Goal: Task Accomplishment & Management: Complete application form

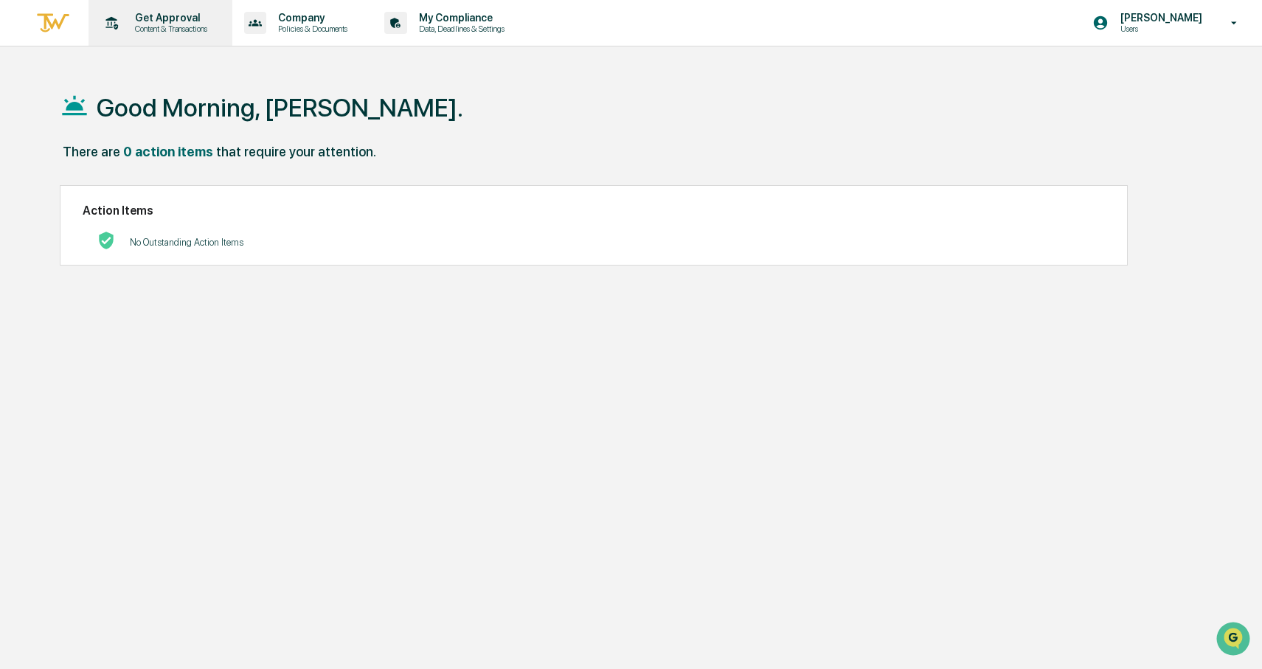
click at [175, 31] on p "Content & Transactions" at bounding box center [168, 29] width 91 height 10
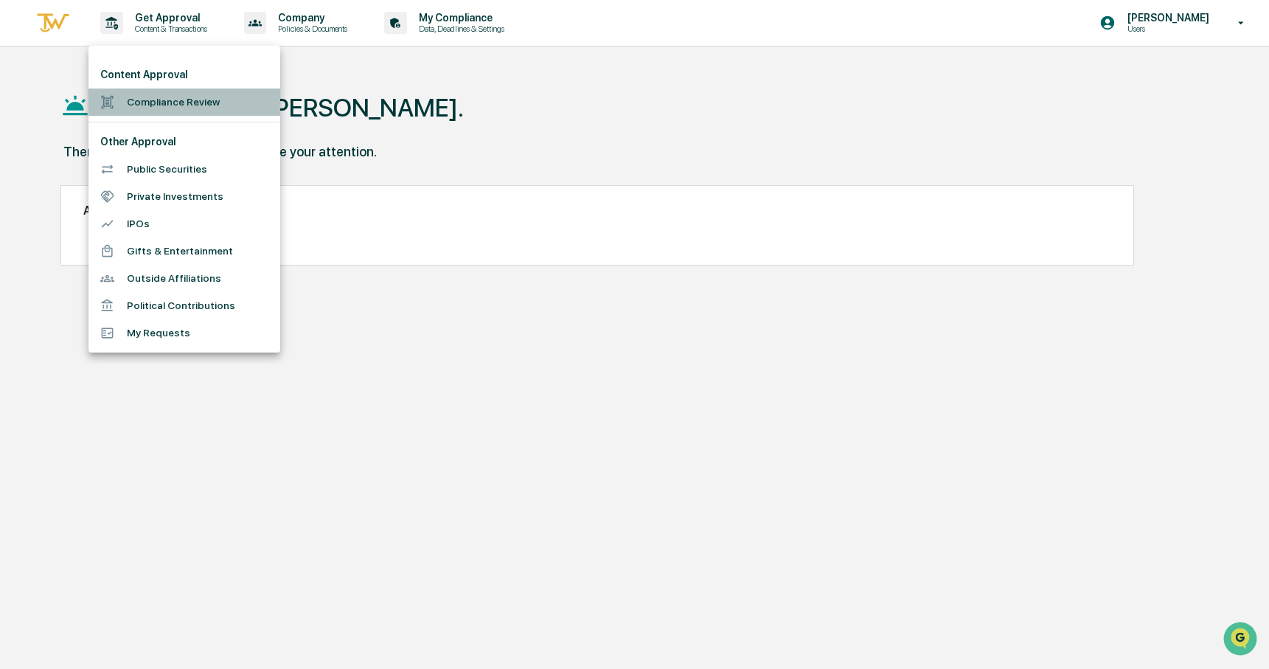
click at [146, 108] on li "Compliance Review" at bounding box center [184, 101] width 192 height 27
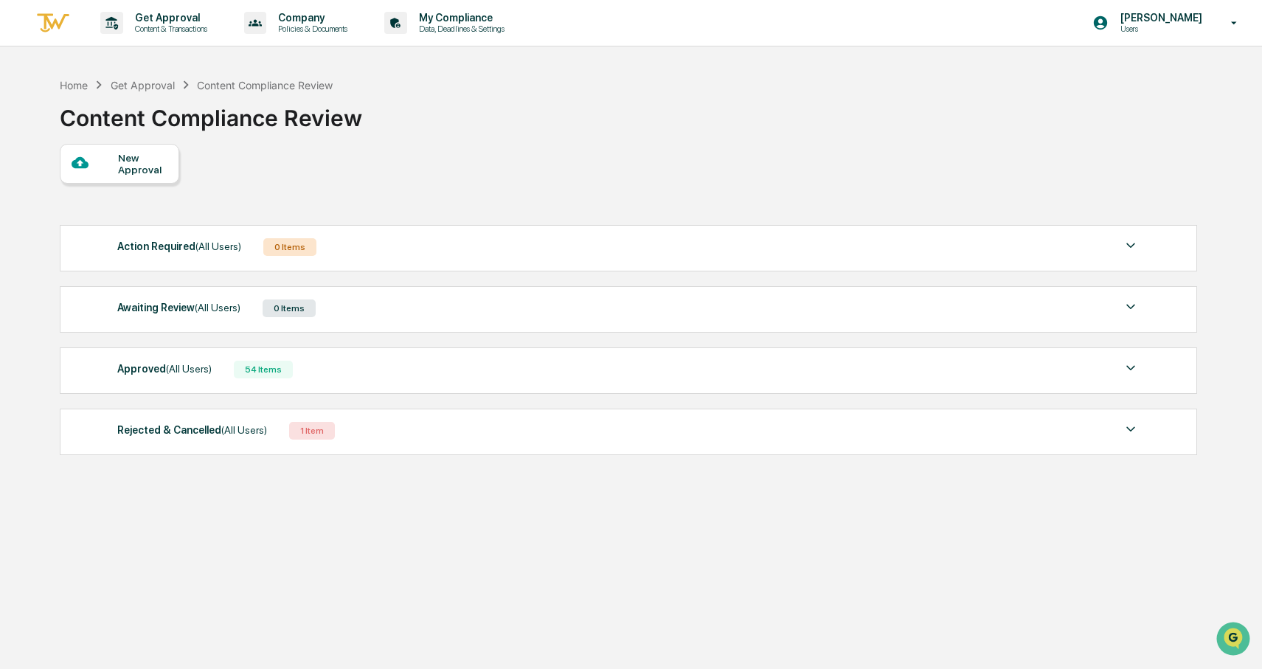
click at [198, 306] on span "(All Users)" at bounding box center [218, 308] width 46 height 12
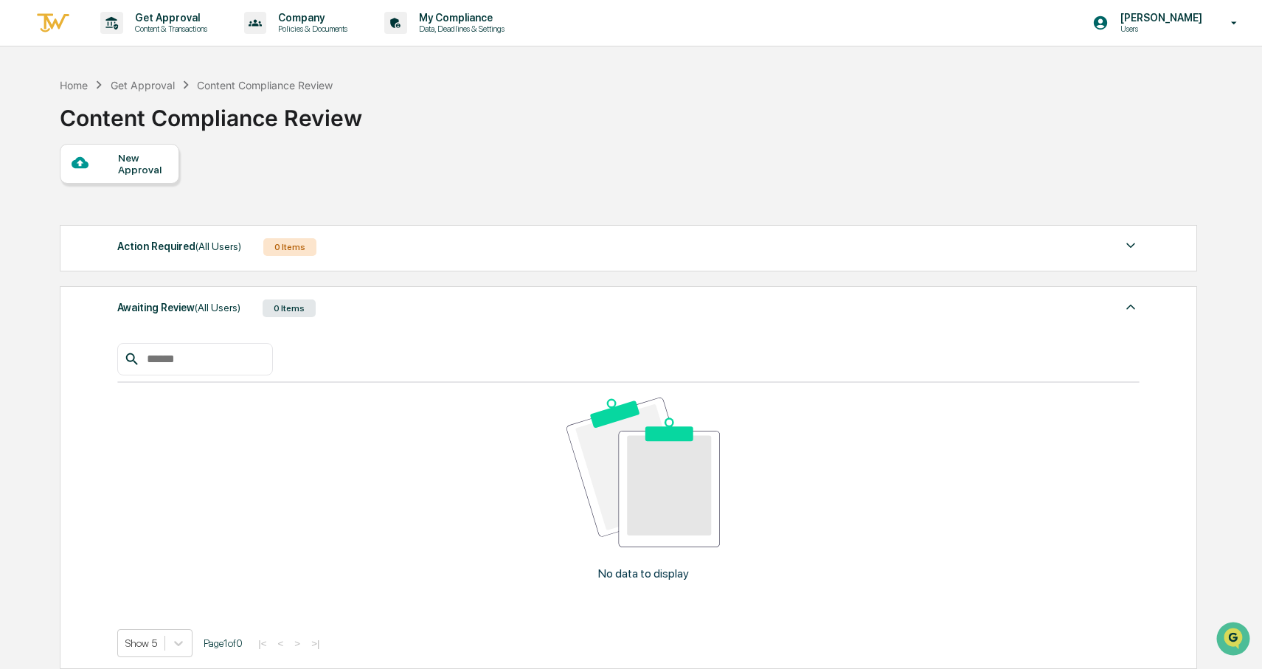
click at [198, 307] on span "(All Users)" at bounding box center [218, 308] width 46 height 12
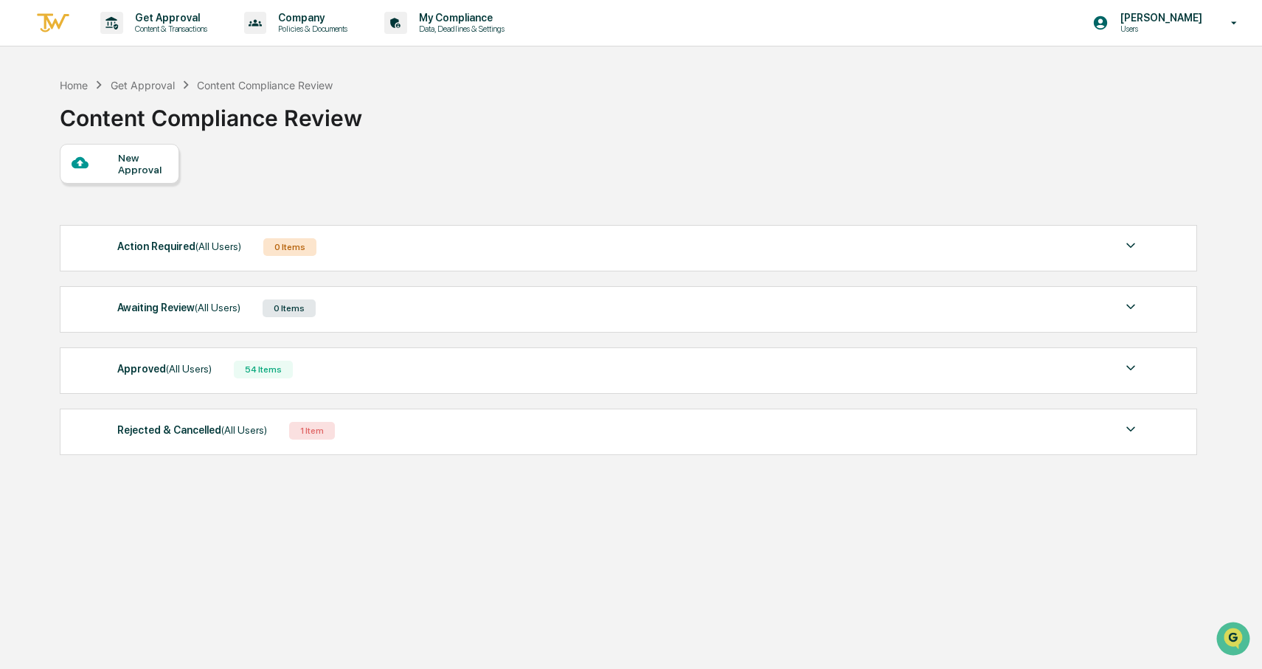
click at [118, 159] on div "New Approval" at bounding box center [142, 164] width 49 height 24
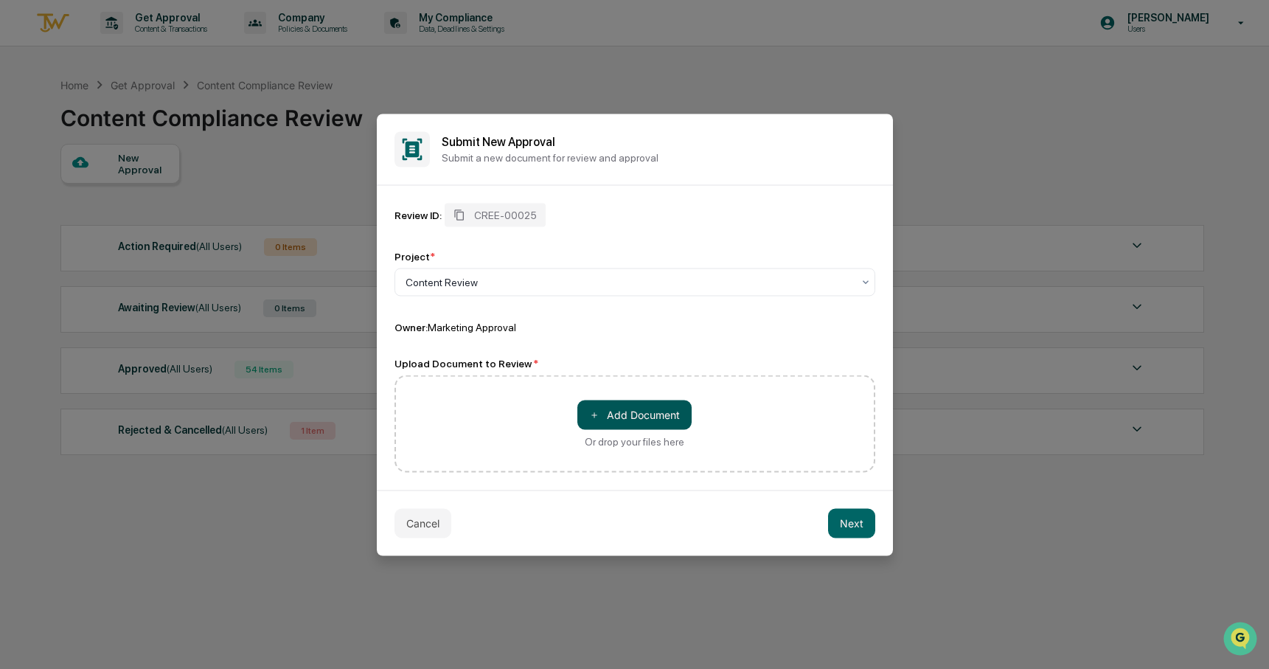
click at [616, 412] on button "＋ Add Document" at bounding box center [634, 414] width 114 height 29
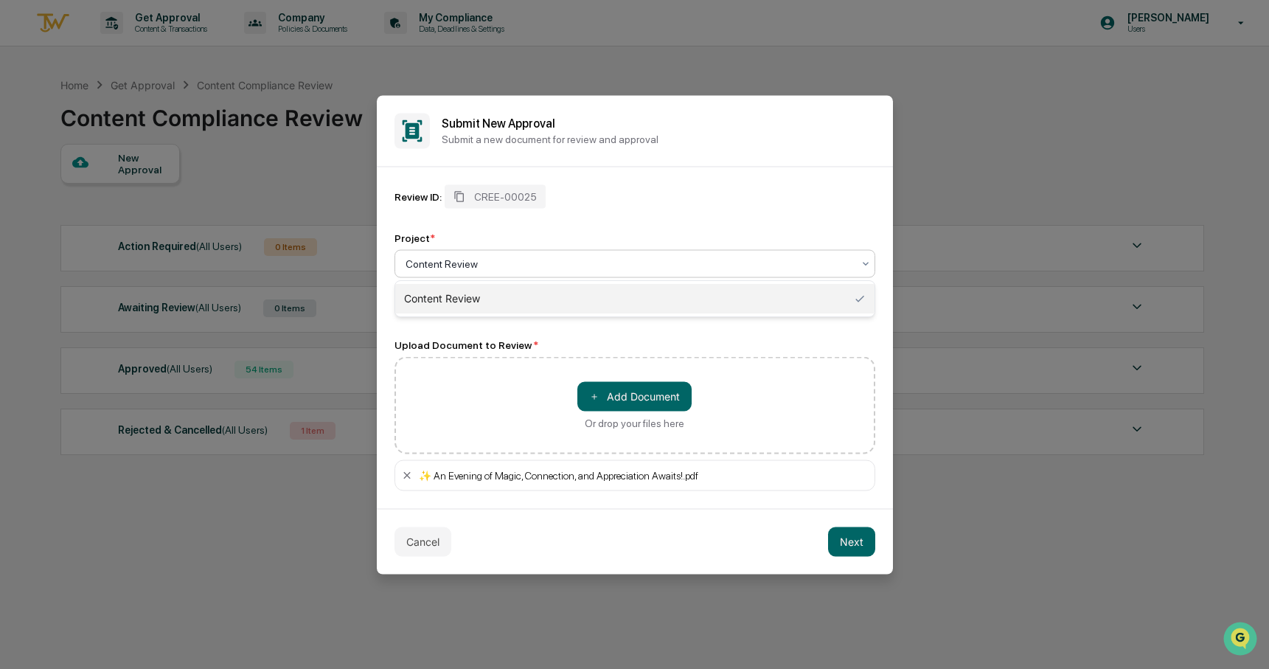
click at [493, 261] on div at bounding box center [629, 263] width 447 height 15
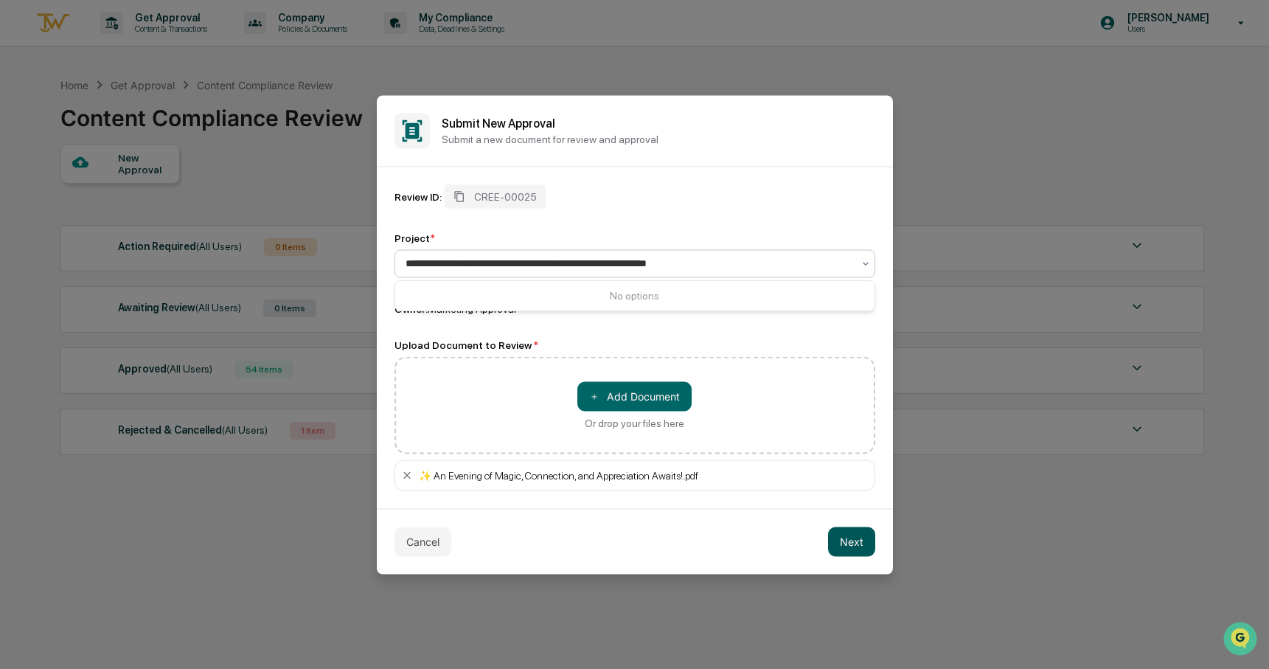
type input "**********"
click at [853, 538] on button "Next" at bounding box center [851, 541] width 47 height 29
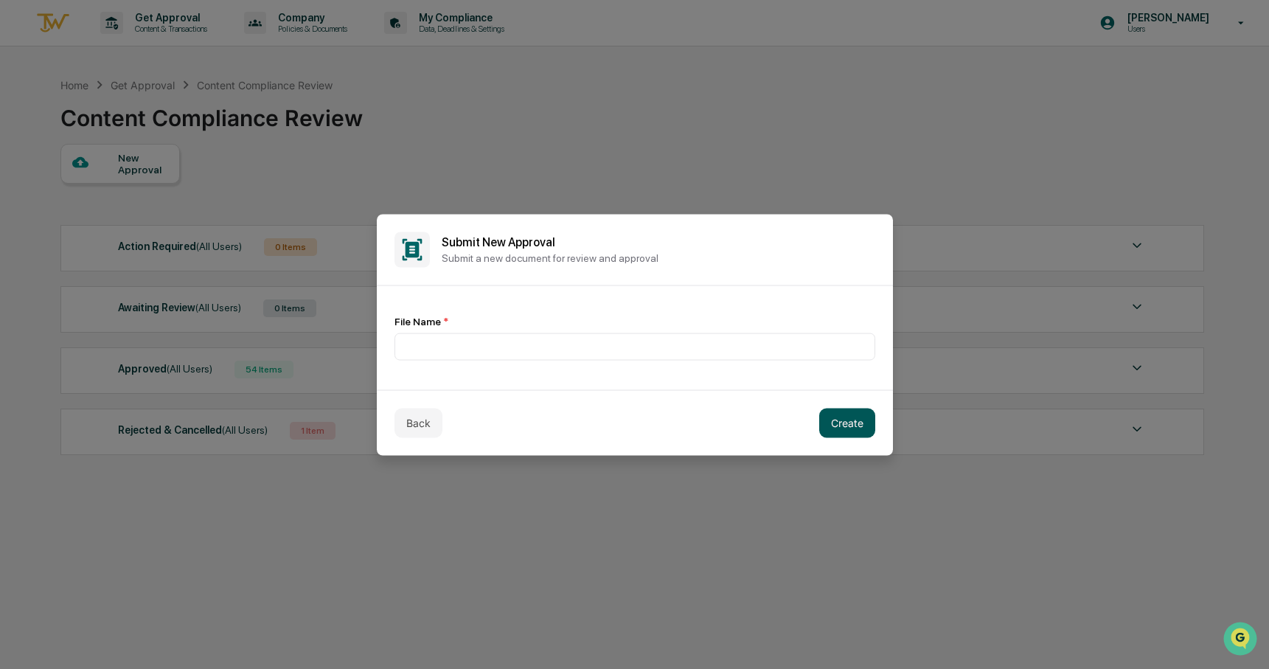
click at [874, 422] on button "Create" at bounding box center [847, 422] width 56 height 29
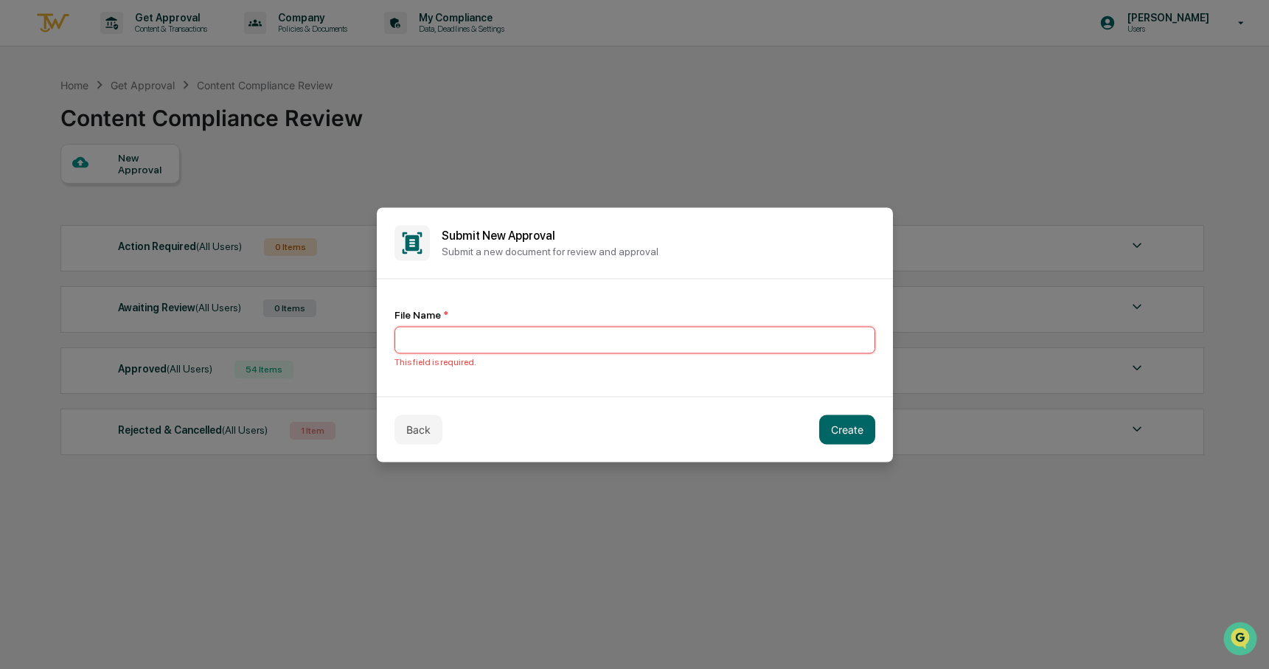
click at [447, 339] on input at bounding box center [635, 339] width 481 height 27
type input "**********"
click at [843, 422] on button "Create" at bounding box center [847, 428] width 56 height 29
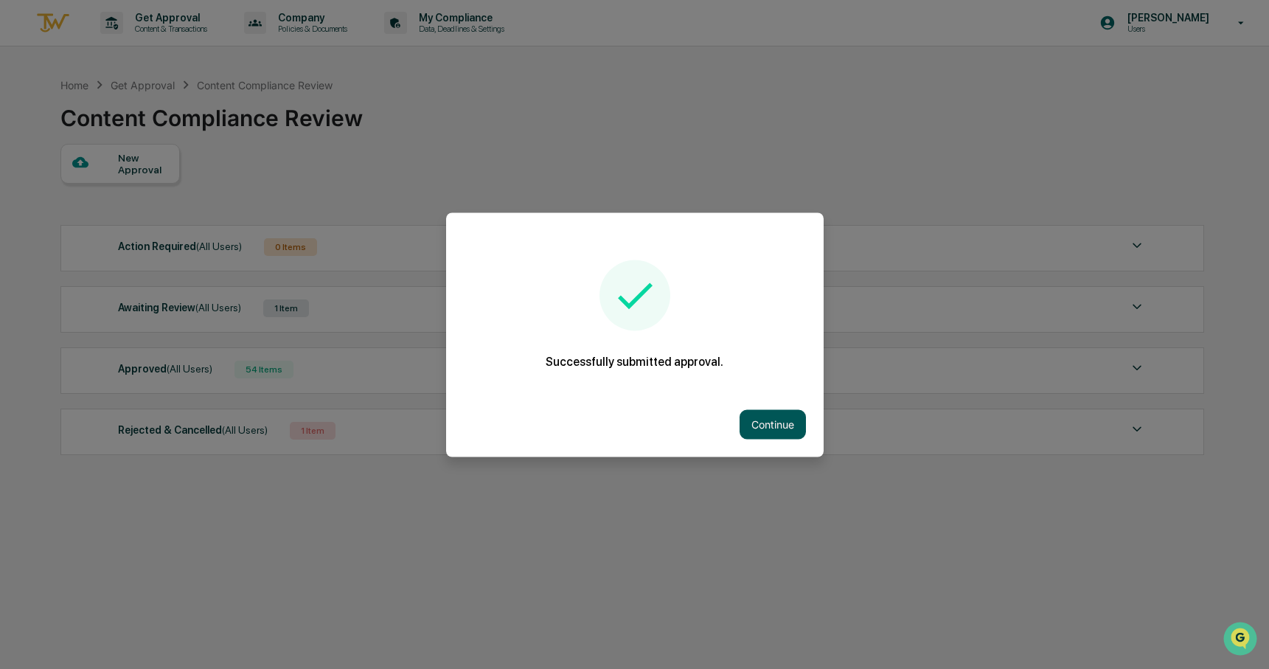
click at [772, 414] on button "Continue" at bounding box center [773, 423] width 66 height 29
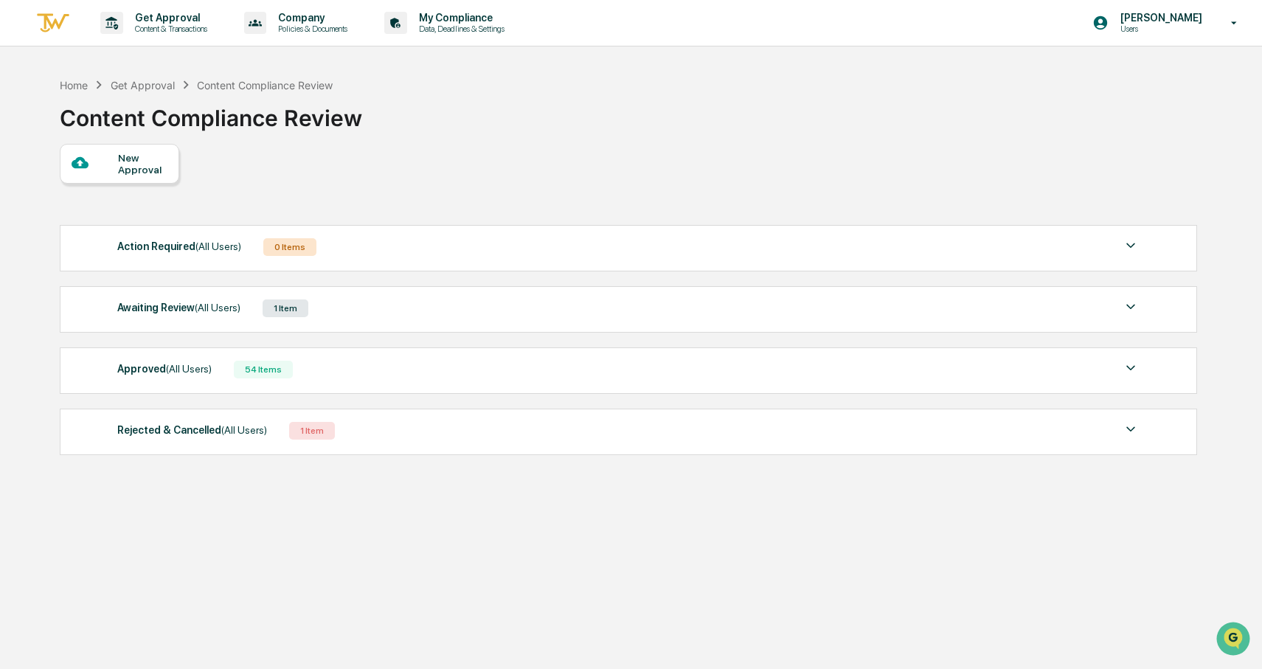
click at [232, 299] on div "Awaiting Review (All Users)" at bounding box center [178, 307] width 123 height 19
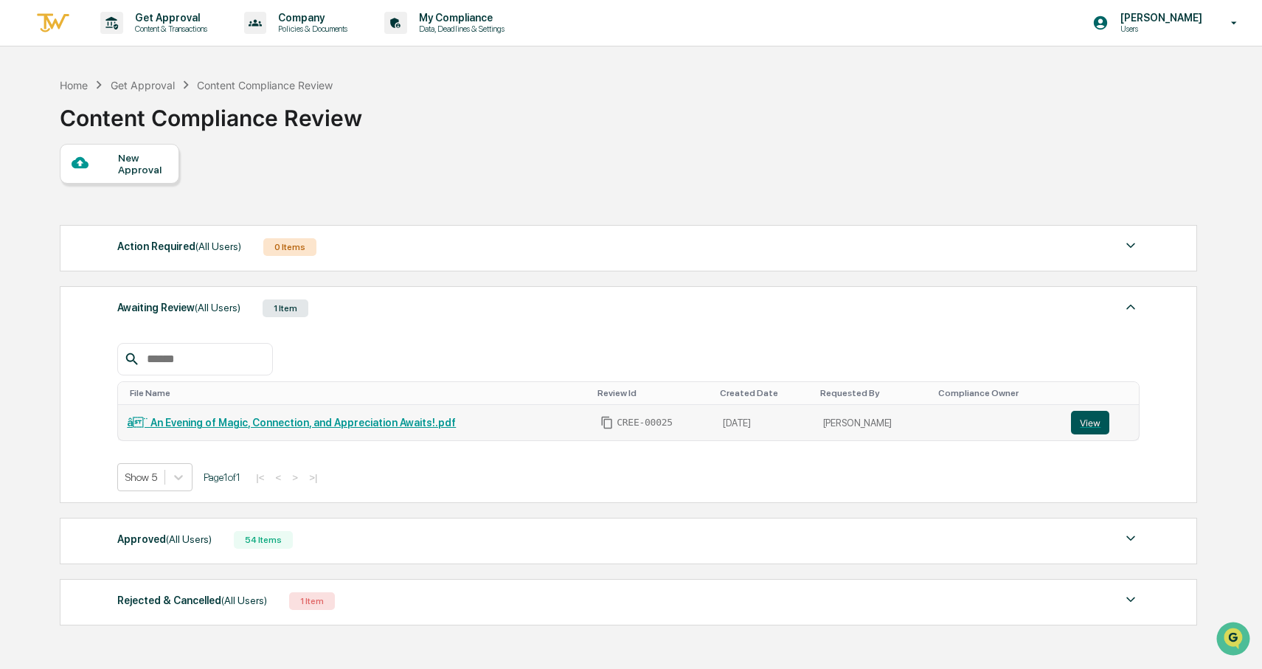
click at [1088, 420] on button "View" at bounding box center [1090, 423] width 38 height 24
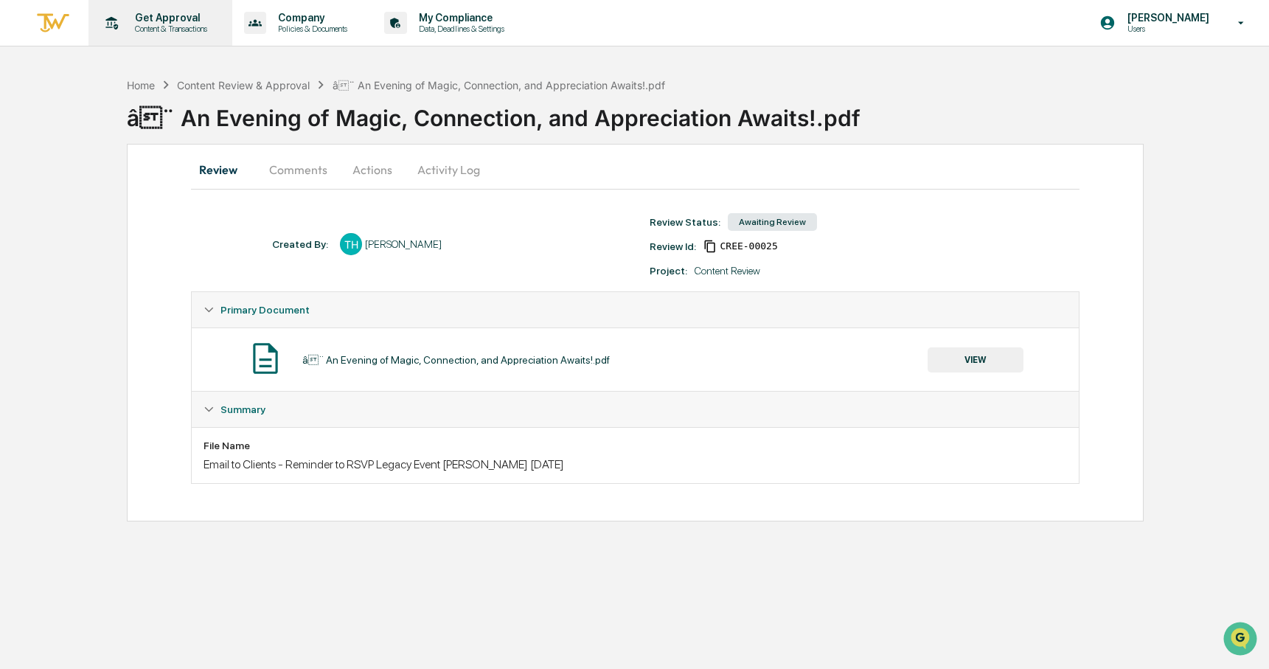
click at [181, 27] on p "Content & Transactions" at bounding box center [168, 29] width 91 height 10
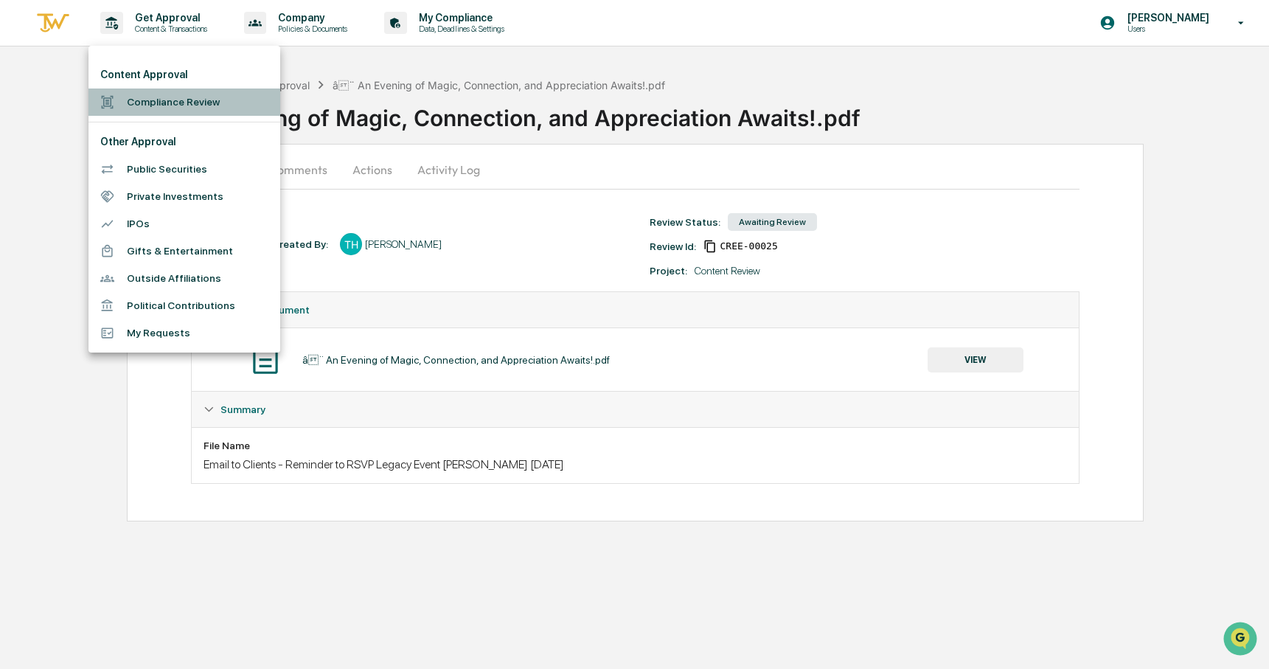
click at [170, 108] on li "Compliance Review" at bounding box center [184, 101] width 192 height 27
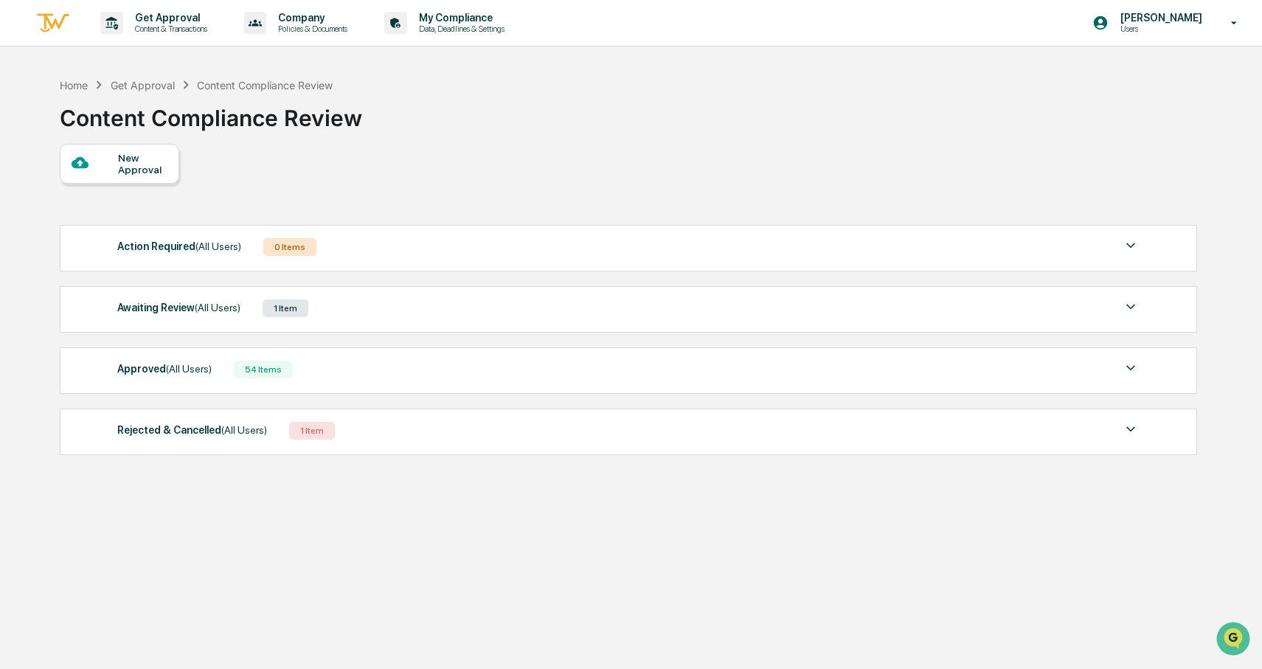
click at [247, 371] on div "54 Items" at bounding box center [263, 370] width 59 height 18
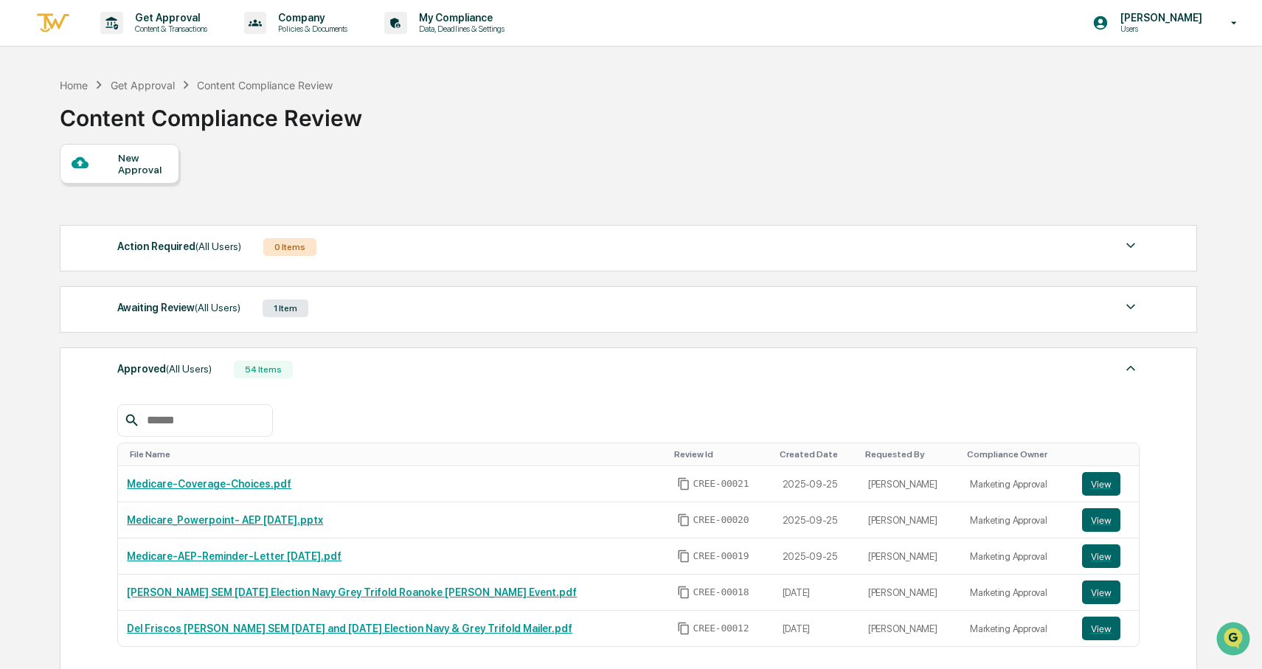
click at [434, 163] on div "New Approval Action Required (All Users) 0 Items No data to display Show 5 Page…" at bounding box center [628, 460] width 1136 height 633
click at [161, 29] on p "Content & Transactions" at bounding box center [168, 29] width 91 height 10
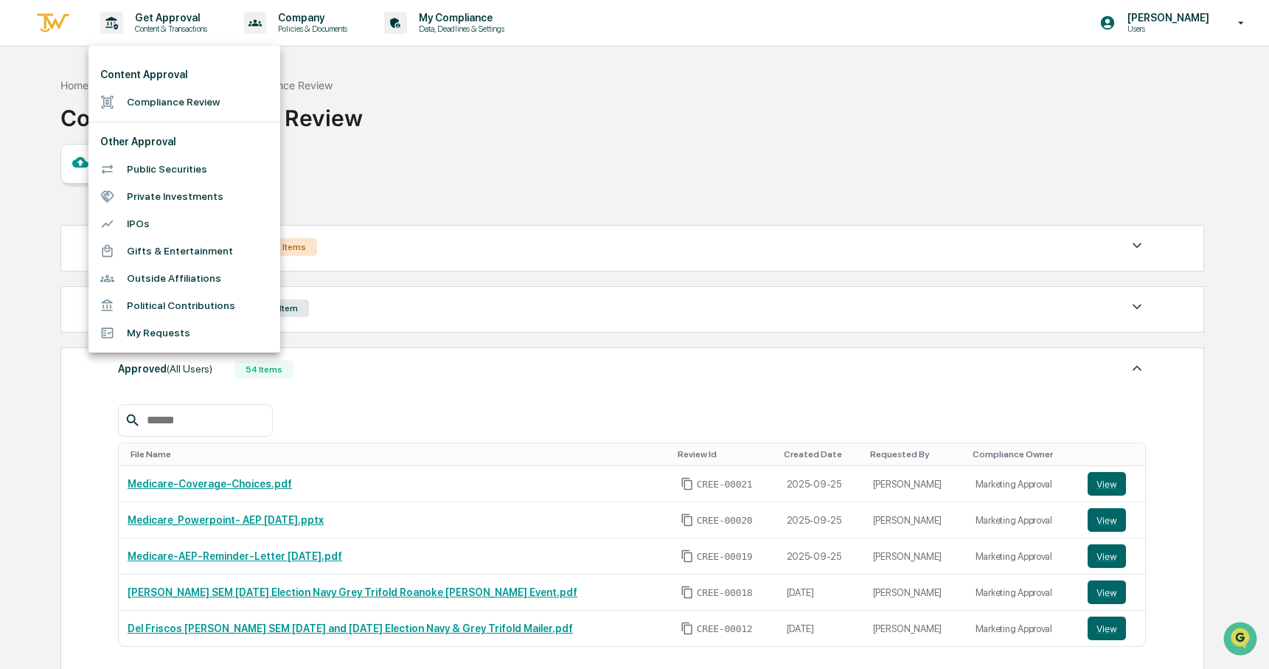
click at [759, 400] on div at bounding box center [634, 334] width 1269 height 669
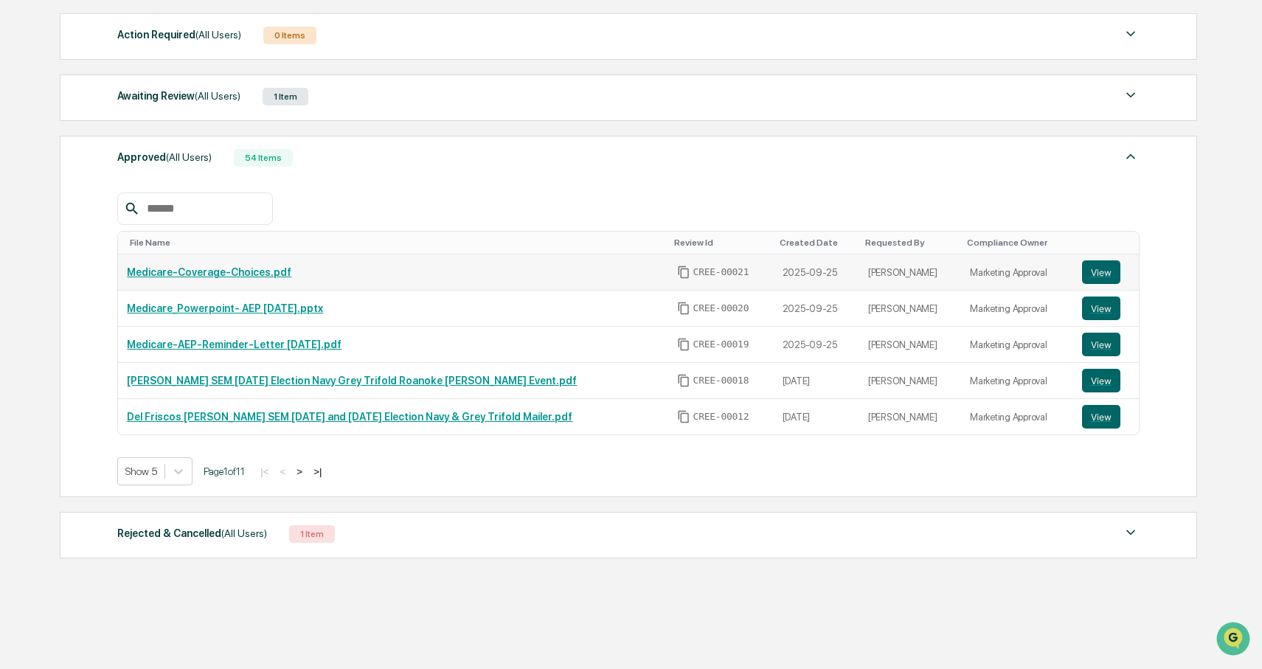
scroll to position [221, 0]
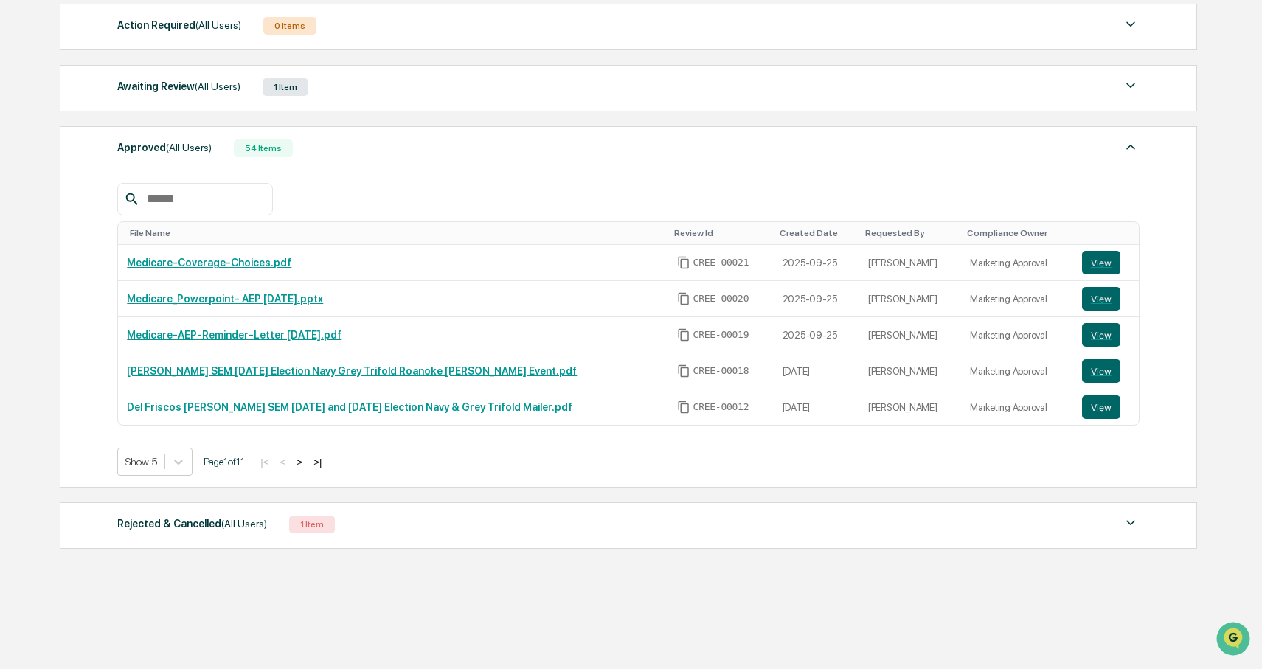
click at [1009, 589] on div "Home Get Approval Content Compliance Review Content Compliance Review New Appro…" at bounding box center [628, 259] width 1180 height 821
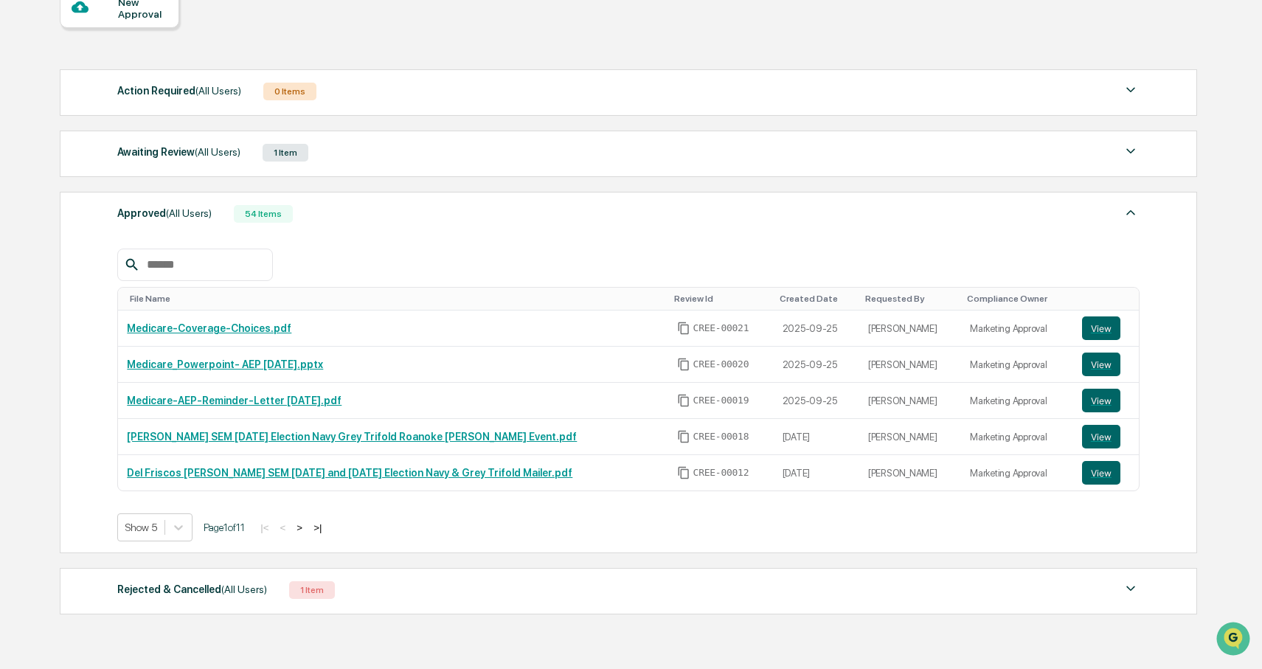
scroll to position [0, 0]
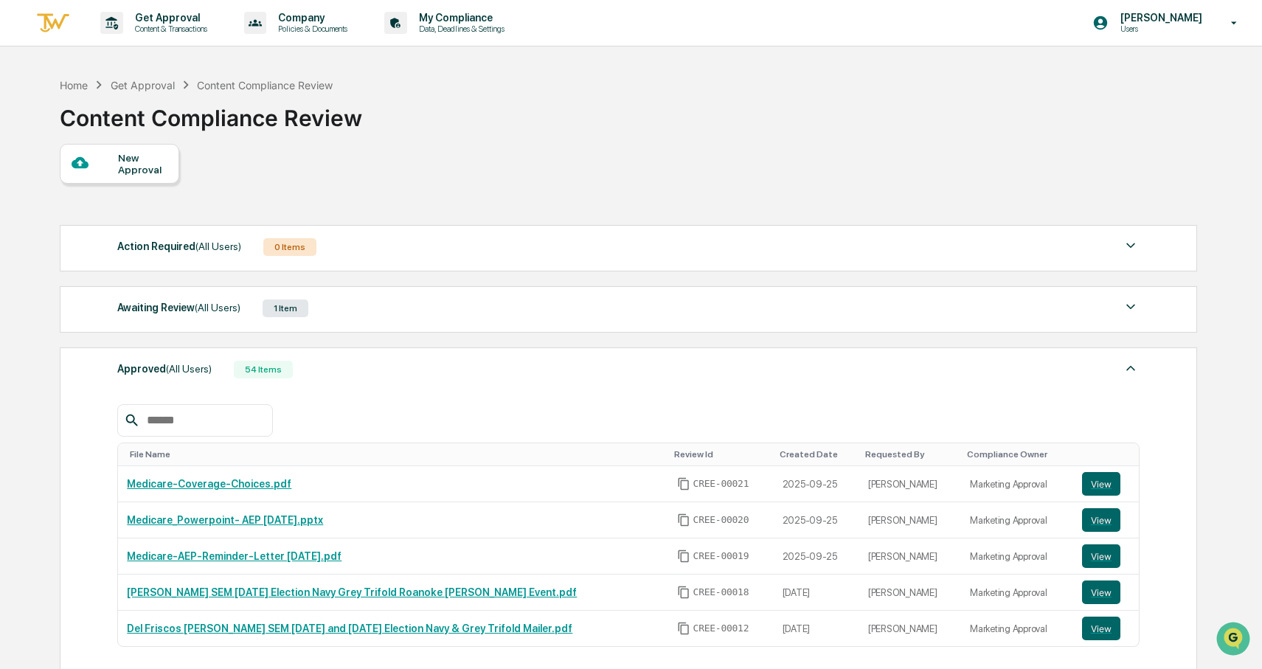
click at [208, 308] on span "(All Users)" at bounding box center [218, 308] width 46 height 12
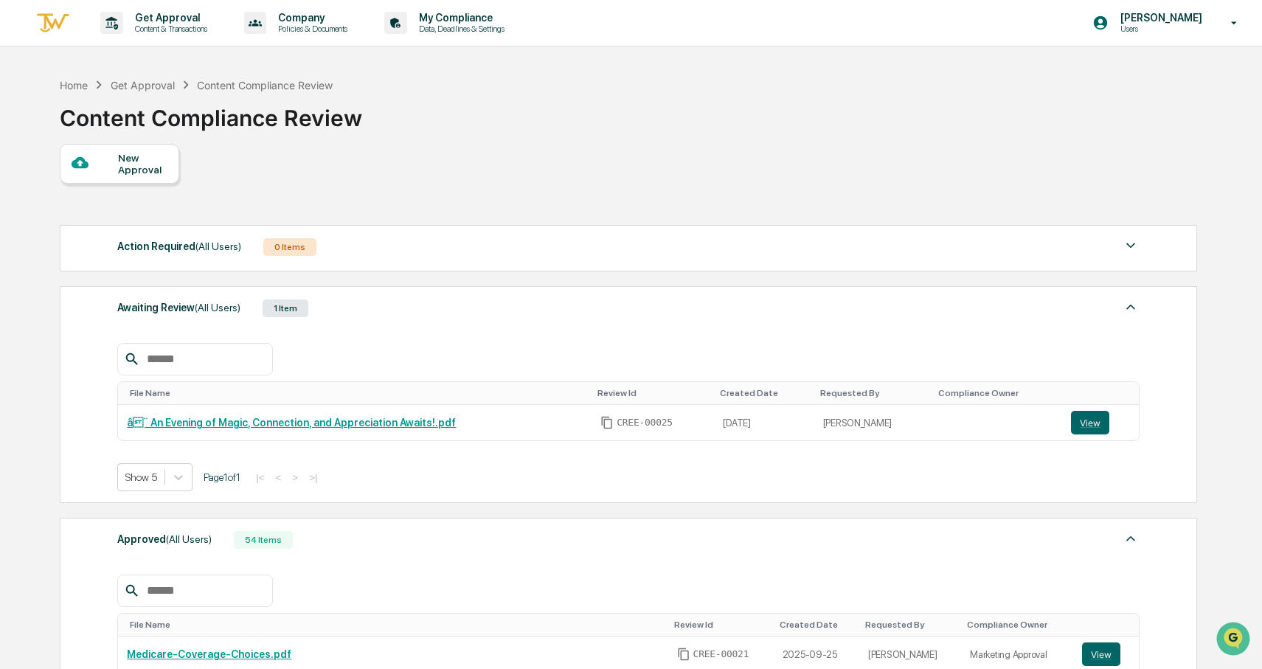
click at [524, 189] on div "New Approval Action Required (All Users) 0 Items No data to display Show 5 Page…" at bounding box center [628, 546] width 1136 height 804
